Goal: Task Accomplishment & Management: Manage account settings

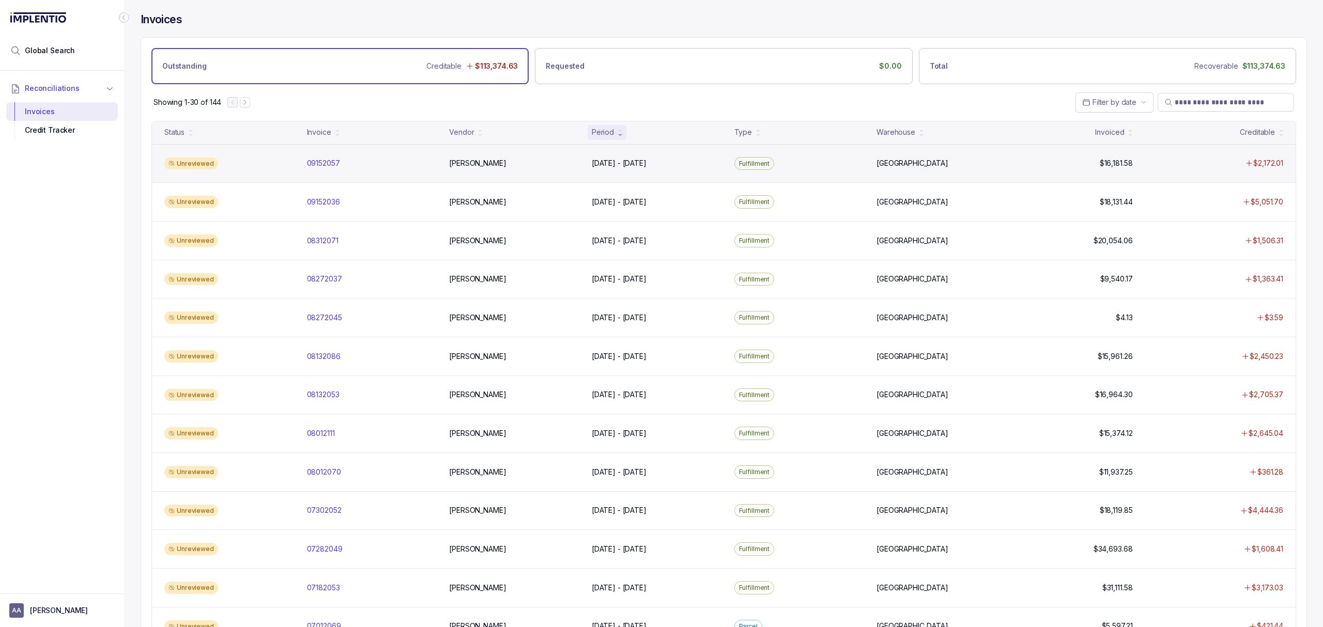
click at [323, 170] on div "Unreviewed 09152057 09152057 [PERSON_NAME] [DATE] - [DATE] [DATE] - [DATE] Fulf…" at bounding box center [723, 163] width 1143 height 39
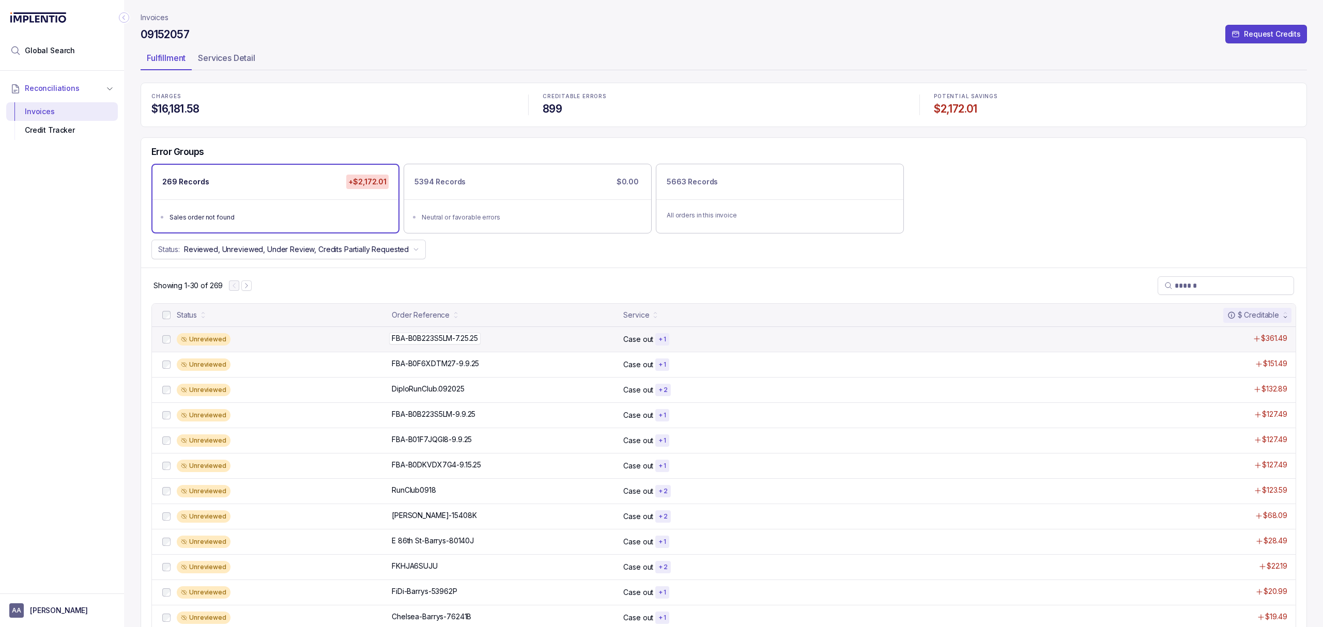
click at [416, 339] on p "FBA-B0B223S5LM-7.25.25" at bounding box center [434, 338] width 91 height 11
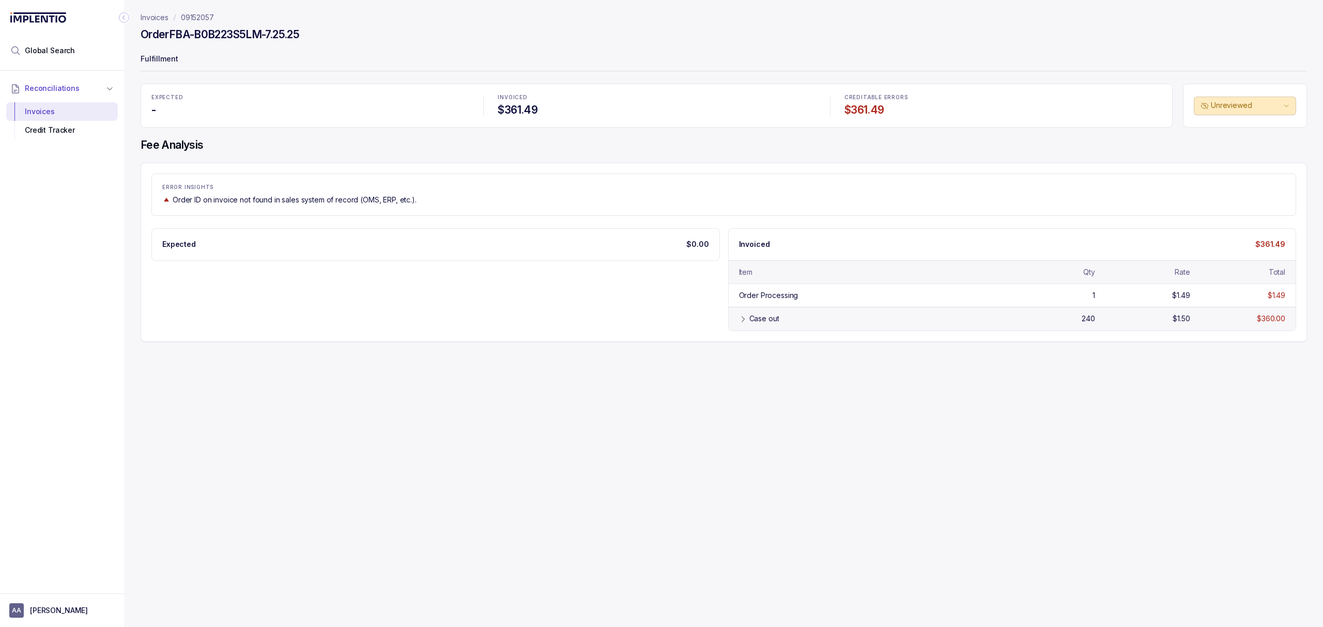
click at [759, 324] on div "Case out" at bounding box center [764, 319] width 30 height 10
click at [65, 131] on div "Credit Tracker" at bounding box center [61, 130] width 95 height 19
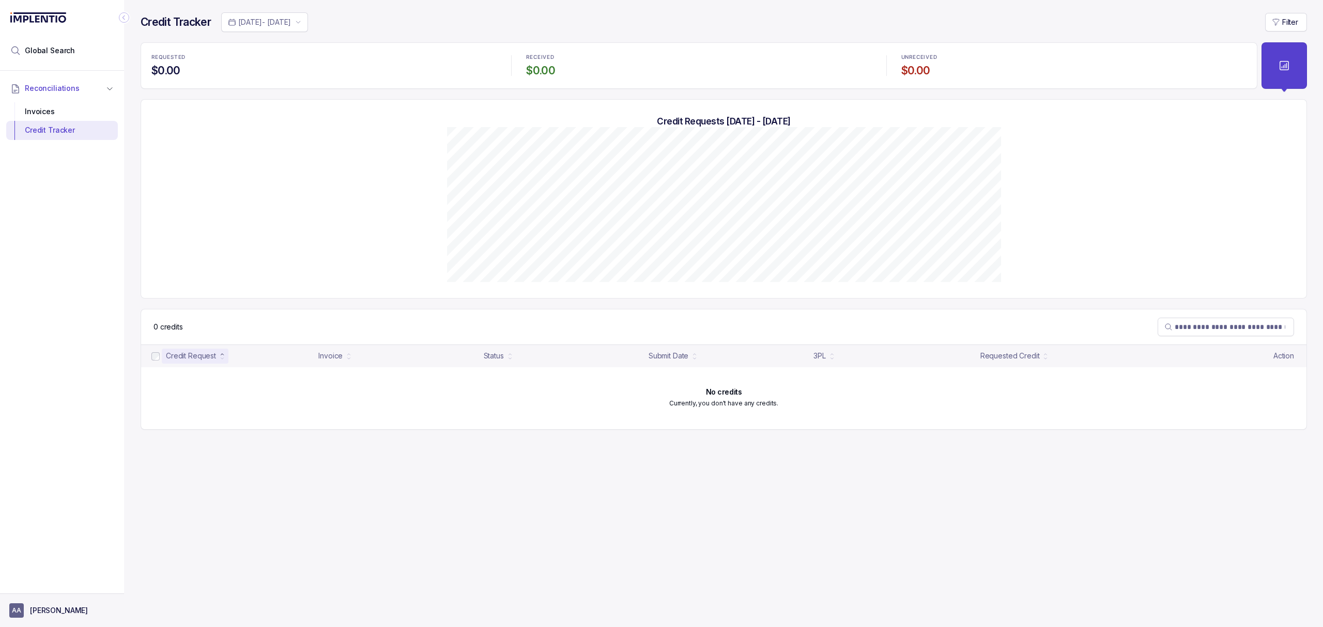
click at [65, 608] on p "[PERSON_NAME]" at bounding box center [59, 611] width 58 height 10
click at [63, 589] on p "Logout" at bounding box center [68, 588] width 86 height 10
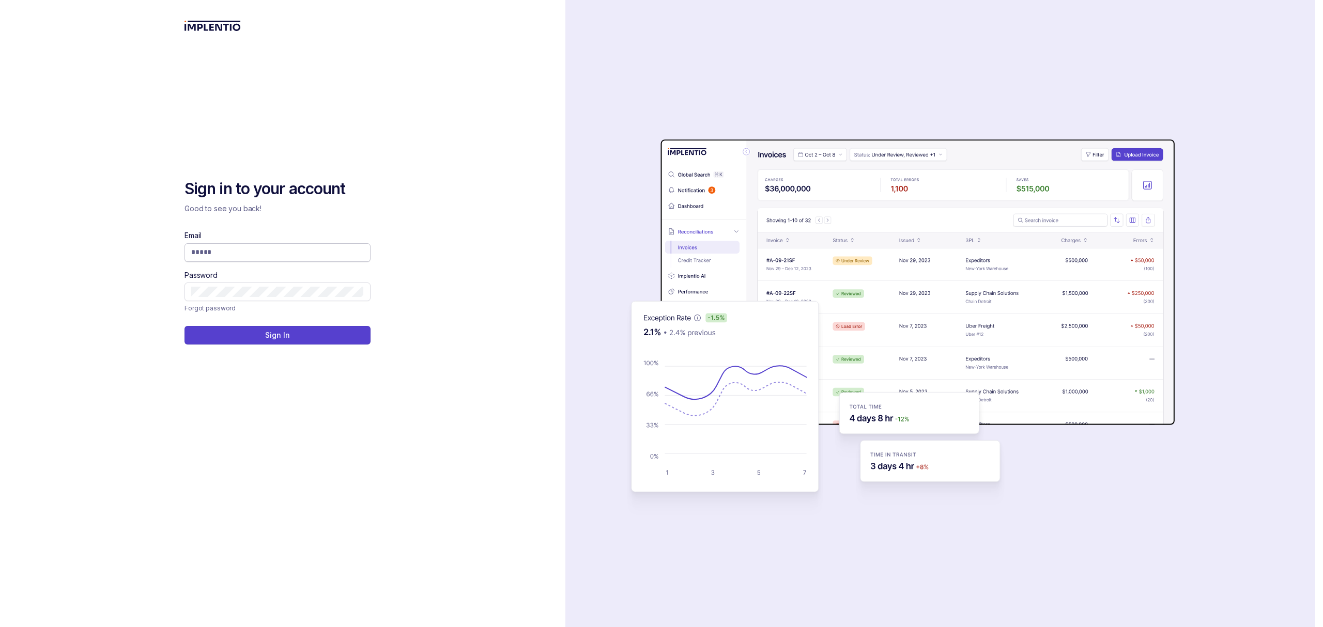
click at [243, 253] on input "Email" at bounding box center [277, 252] width 173 height 10
type input "**********"
